Goal: Transaction & Acquisition: Purchase product/service

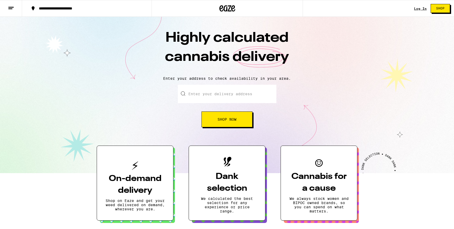
click at [422, 8] on div "Log In" at bounding box center [420, 8] width 13 height 3
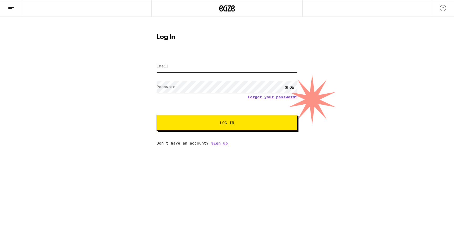
click at [208, 61] on input "Email" at bounding box center [227, 67] width 141 height 12
click at [0, 146] on com-1password-button at bounding box center [0, 146] width 0 height 0
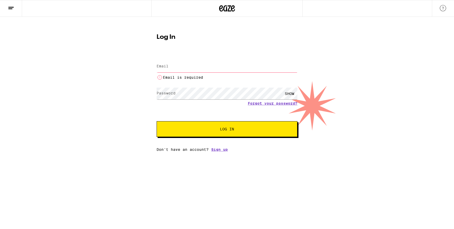
type input "[EMAIL_ADDRESS][DOMAIN_NAME]"
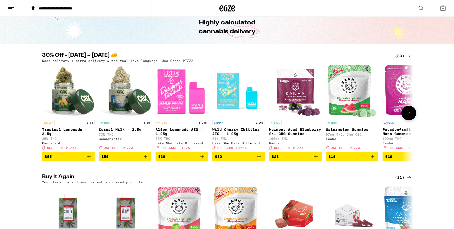
scroll to position [37, 0]
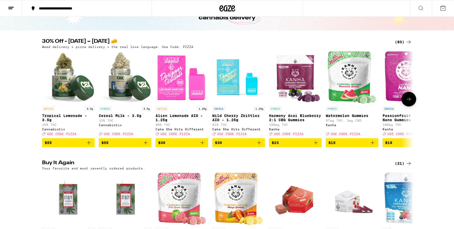
click at [409, 102] on icon at bounding box center [409, 99] width 6 height 6
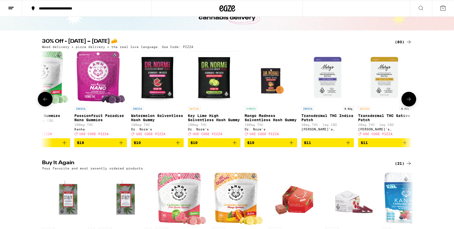
scroll to position [0, 313]
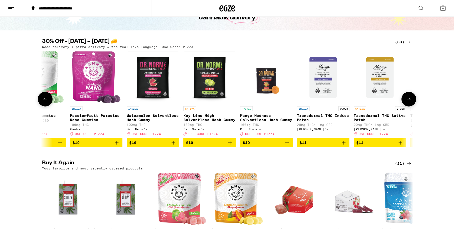
click at [46, 100] on icon at bounding box center [45, 99] width 6 height 6
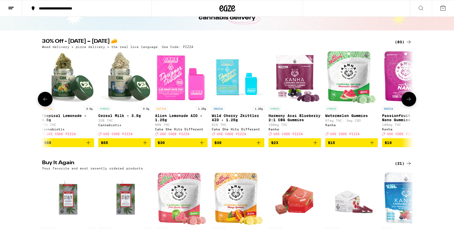
scroll to position [0, 0]
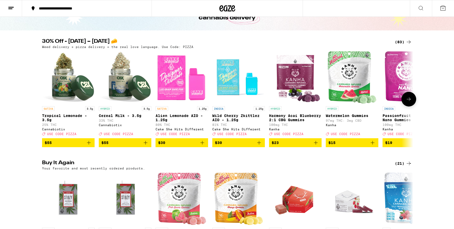
click at [317, 146] on icon "Add to bag" at bounding box center [316, 143] width 6 height 6
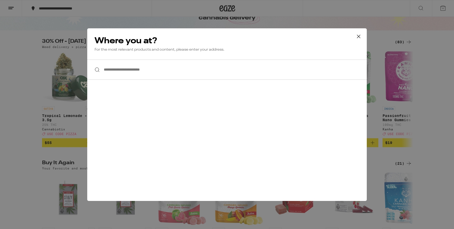
click at [179, 75] on input "**********" at bounding box center [227, 70] width 280 height 20
type input "*"
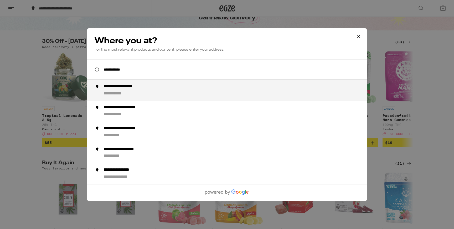
click at [166, 91] on div "**********" at bounding box center [238, 90] width 268 height 13
type input "**********"
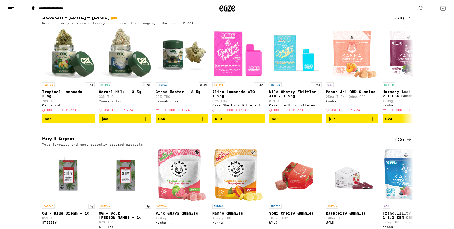
scroll to position [50, 0]
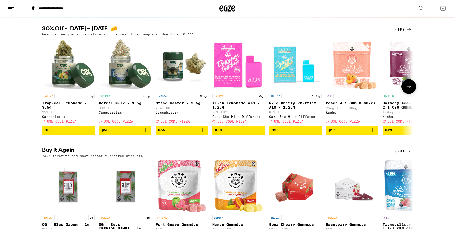
click at [412, 87] on button at bounding box center [408, 86] width 15 height 15
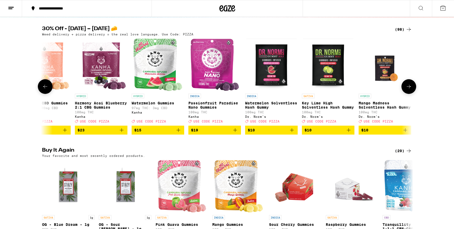
scroll to position [0, 313]
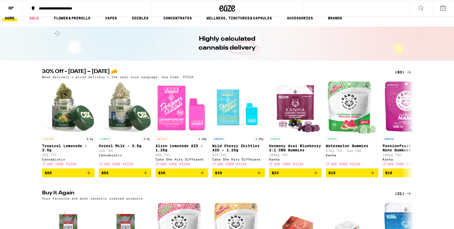
scroll to position [5, 0]
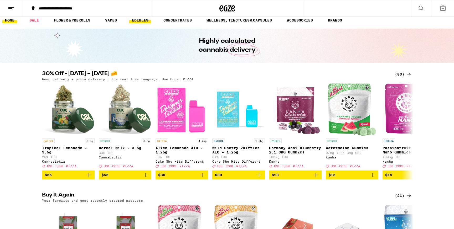
click at [133, 18] on link "EDIBLES" at bounding box center [140, 20] width 22 height 6
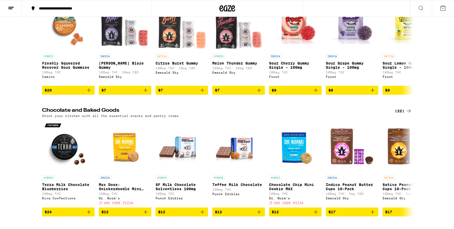
scroll to position [109, 0]
